Goal: Find specific page/section: Find specific page/section

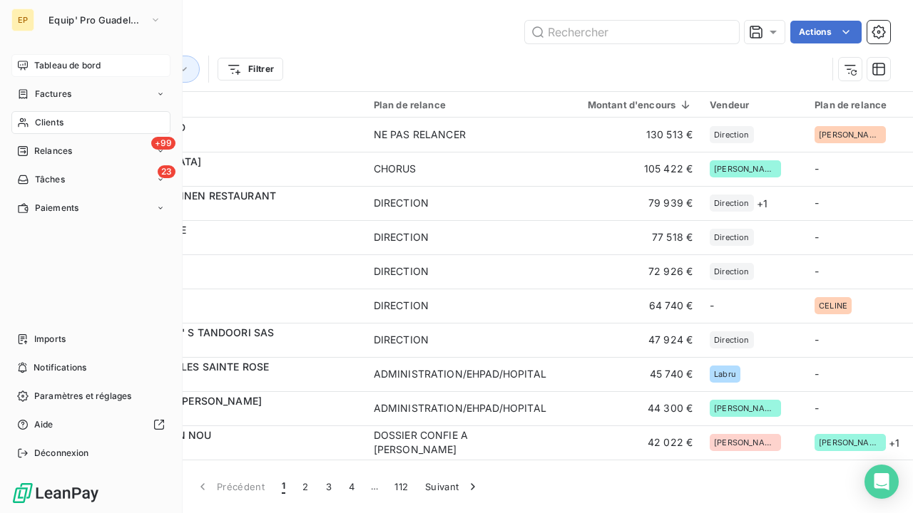
click at [21, 68] on icon at bounding box center [23, 65] width 10 height 9
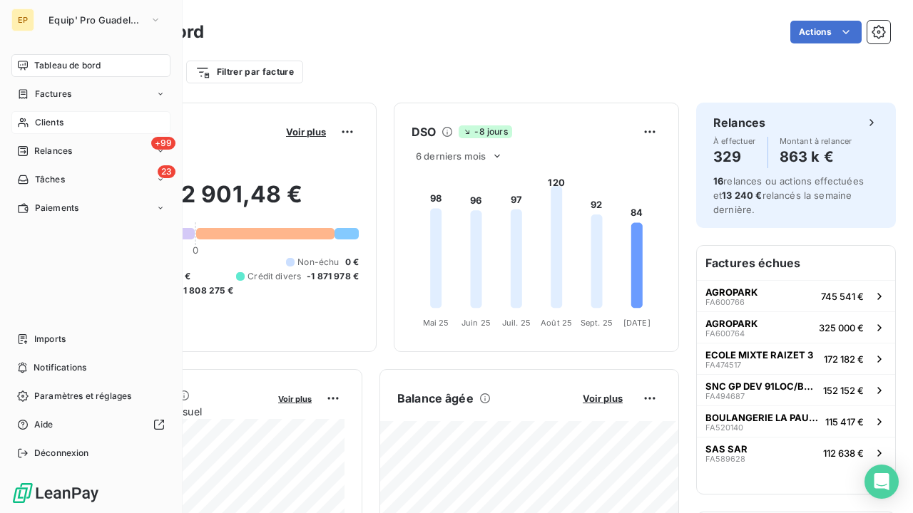
click at [30, 123] on div "Clients" at bounding box center [90, 122] width 159 height 23
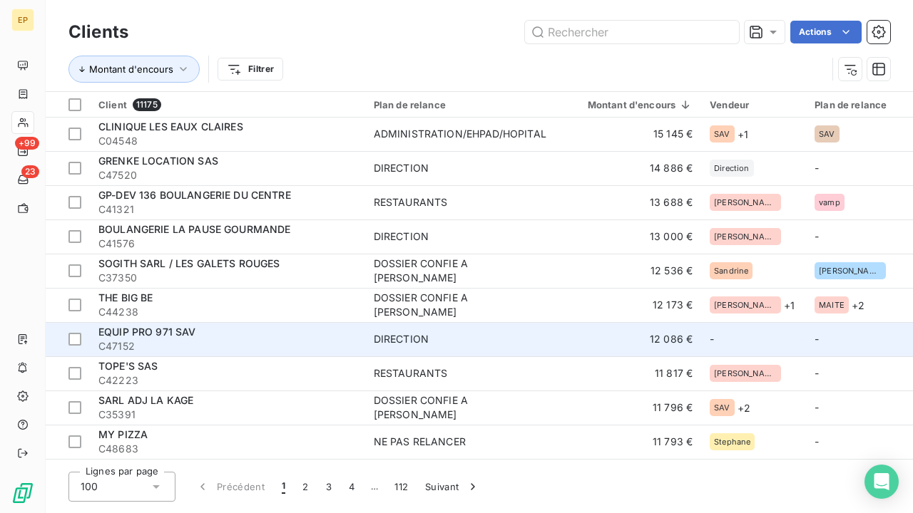
scroll to position [815, 0]
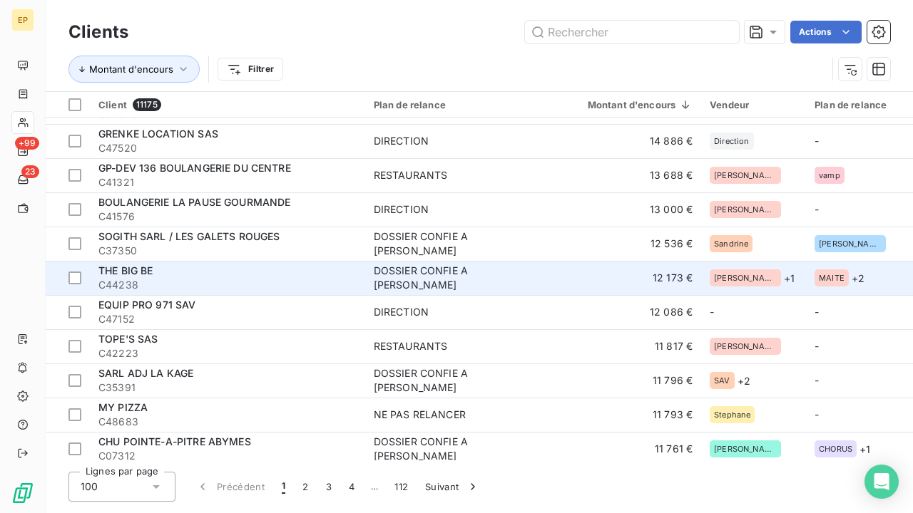
click at [250, 276] on div "THE BIG BE" at bounding box center [227, 271] width 258 height 14
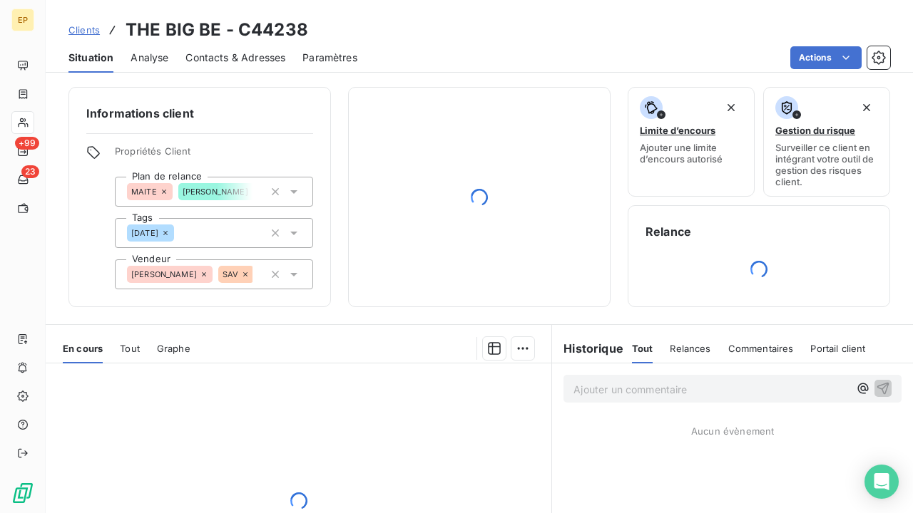
click at [250, 59] on span "Contacts & Adresses" at bounding box center [235, 58] width 100 height 14
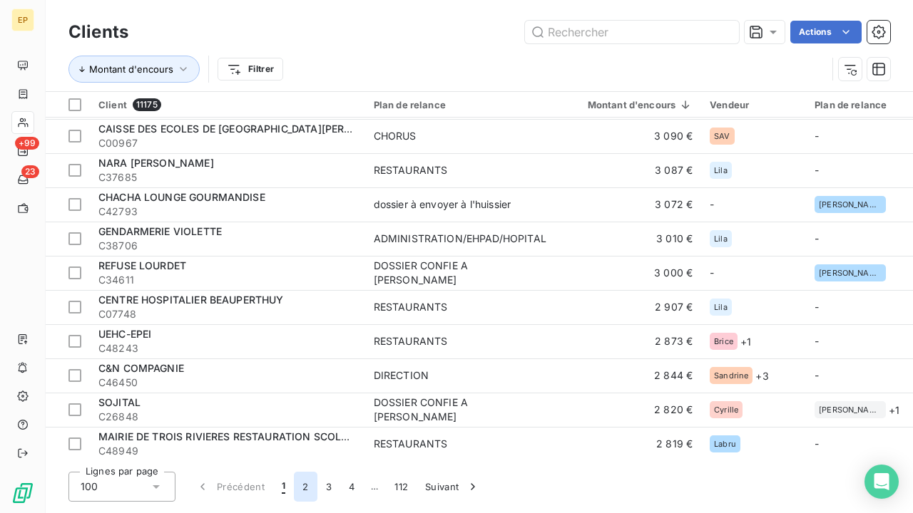
click at [306, 484] on button "2" at bounding box center [305, 487] width 23 height 30
